Goal: Share content: Share content

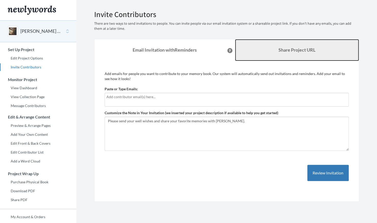
click at [288, 53] on link "Share Project URL" at bounding box center [297, 50] width 124 height 22
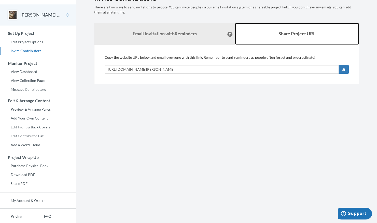
scroll to position [16, 0]
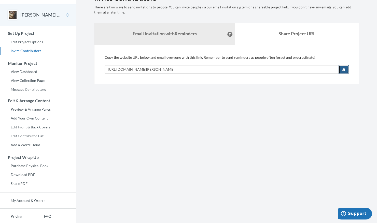
click at [344, 72] on button "button" at bounding box center [343, 69] width 10 height 9
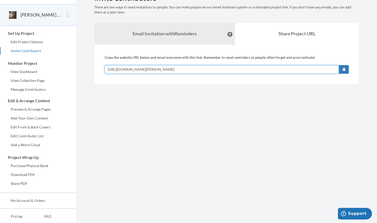
scroll to position [0, 0]
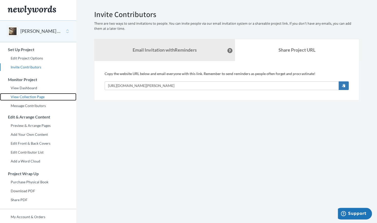
click at [30, 95] on link "View Collection Page" at bounding box center [38, 97] width 76 height 8
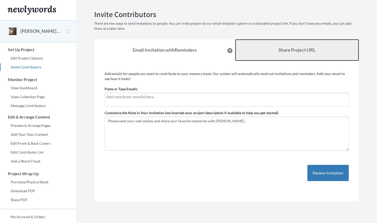
click at [265, 58] on link "Share Project URL" at bounding box center [297, 50] width 124 height 22
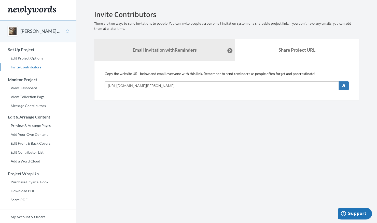
click at [131, 140] on section "Emails have been sent! Invite Contributors There are two ways to send invitatio…" at bounding box center [226, 132] width 301 height 265
click at [323, 130] on section "Emails have been sent! Invite Contributors There are two ways to send invitatio…" at bounding box center [226, 132] width 301 height 265
click at [146, 155] on section "Emails have been sent! Invite Contributors There are two ways to send invitatio…" at bounding box center [226, 132] width 301 height 265
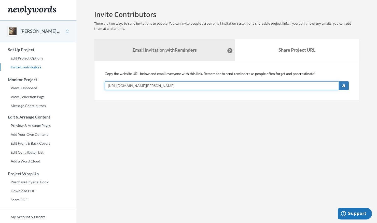
click at [224, 84] on input "[URL][DOMAIN_NAME][PERSON_NAME]" at bounding box center [222, 85] width 234 height 9
